Goal: Task Accomplishment & Management: Manage account settings

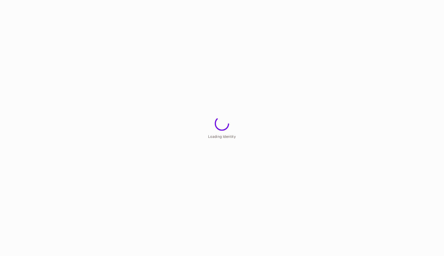
drag, startPoint x: 0, startPoint y: 0, endPoint x: 275, endPoint y: 193, distance: 335.7
click at [275, 0] on html "Loading Identity" at bounding box center [222, 0] width 444 height 0
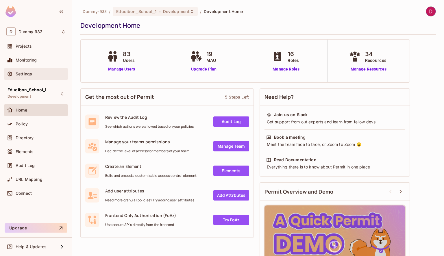
click at [21, 75] on span "Settings" at bounding box center [24, 74] width 16 height 5
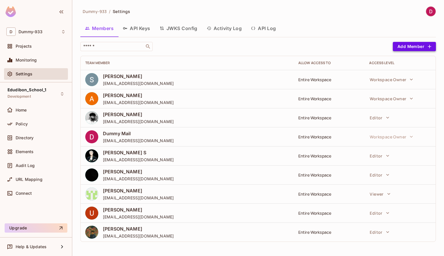
click at [412, 47] on button "Add Member" at bounding box center [414, 46] width 43 height 9
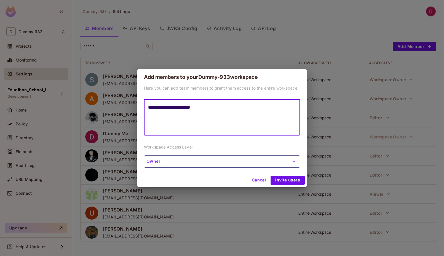
type textarea "**********"
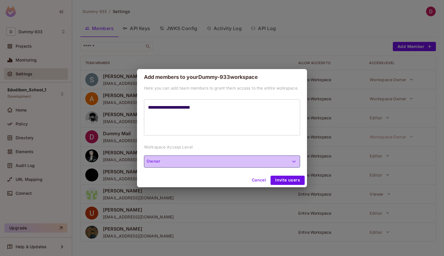
click at [250, 163] on button "Owner" at bounding box center [222, 162] width 156 height 12
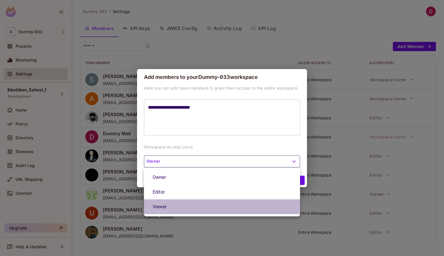
click at [176, 206] on li "Viewer" at bounding box center [222, 207] width 156 height 15
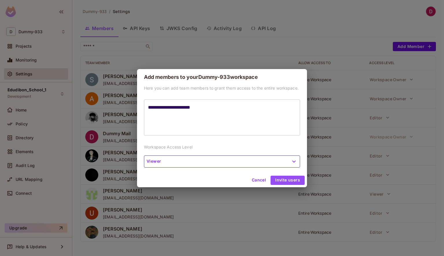
click at [288, 178] on button "Invite users" at bounding box center [288, 180] width 34 height 9
